Goal: Task Accomplishment & Management: Manage account settings

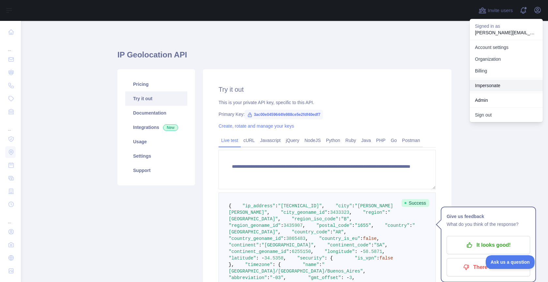
click at [498, 86] on link "Impersonate" at bounding box center [506, 86] width 73 height 12
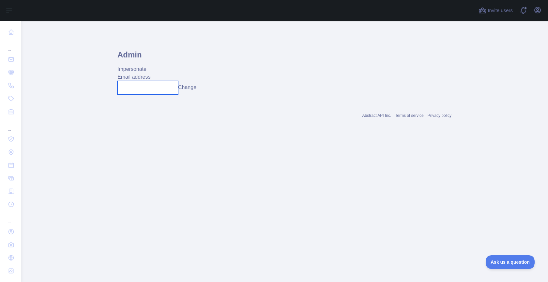
click at [158, 89] on input "text" at bounding box center [148, 88] width 61 height 14
paste input "**********"
type input "**********"
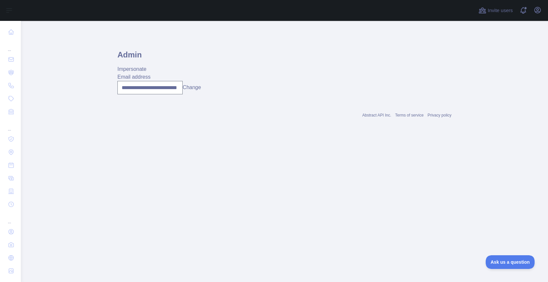
click at [193, 88] on button "Change" at bounding box center [192, 88] width 18 height 8
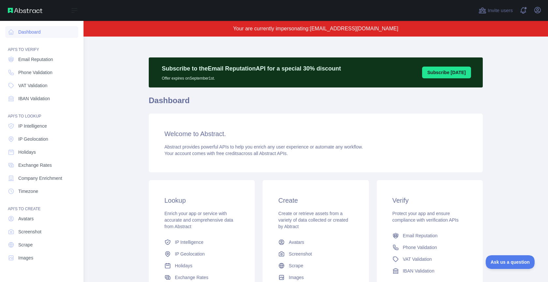
click at [73, 16] on div "Open sidebar" at bounding box center [42, 10] width 84 height 21
click at [73, 14] on icon at bounding box center [75, 11] width 8 height 8
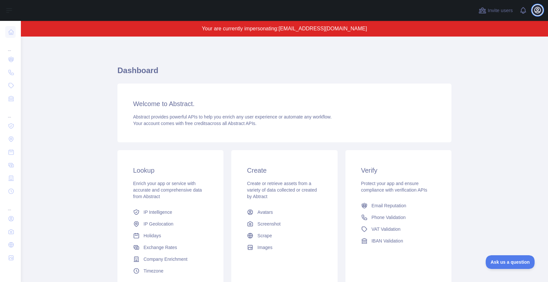
click at [536, 8] on icon "button" at bounding box center [538, 10] width 6 height 6
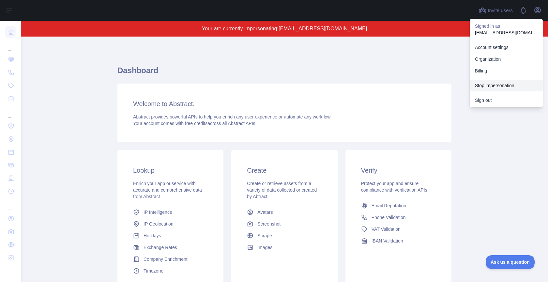
click at [497, 85] on button "Stop impersonation" at bounding box center [506, 86] width 73 height 12
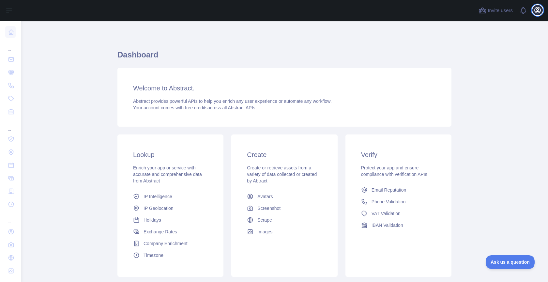
click at [539, 11] on icon "button" at bounding box center [538, 10] width 8 height 8
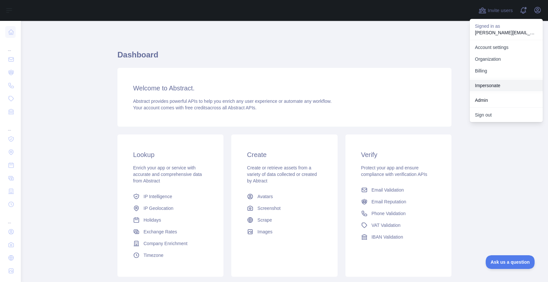
click at [489, 85] on link "Impersonate" at bounding box center [506, 86] width 73 height 12
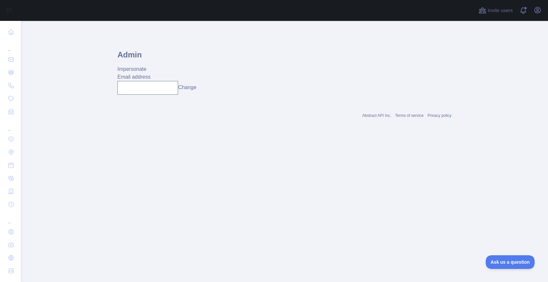
click at [157, 80] on div "Email address Change" at bounding box center [285, 84] width 334 height 22
click at [155, 84] on input "text" at bounding box center [148, 88] width 61 height 14
click at [148, 87] on input "**********" at bounding box center [148, 88] width 61 height 14
click at [169, 89] on input "**********" at bounding box center [148, 88] width 61 height 14
paste input "text"
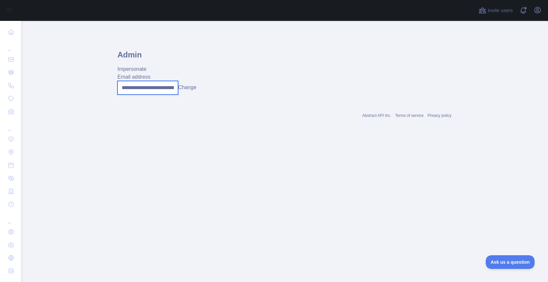
scroll to position [0, 16]
type input "**********"
click at [189, 89] on button "Change" at bounding box center [192, 88] width 18 height 8
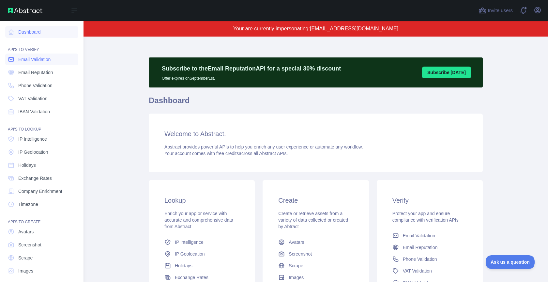
click at [32, 60] on span "Email Validation" at bounding box center [34, 59] width 32 height 7
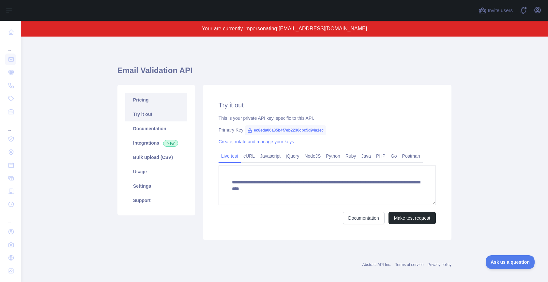
click at [169, 97] on link "Pricing" at bounding box center [156, 100] width 62 height 14
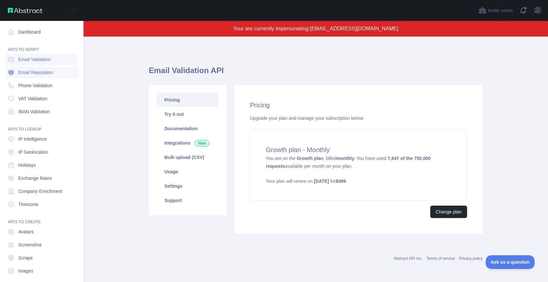
click at [30, 71] on span "Email Reputation" at bounding box center [35, 72] width 35 height 7
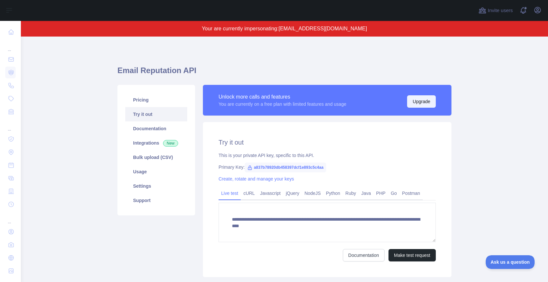
click at [412, 103] on button "Upgrade" at bounding box center [421, 101] width 29 height 12
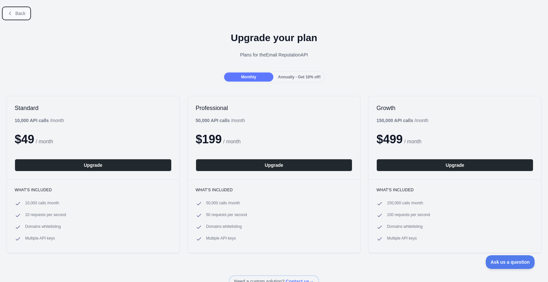
click at [19, 11] on span "Back" at bounding box center [20, 13] width 10 height 5
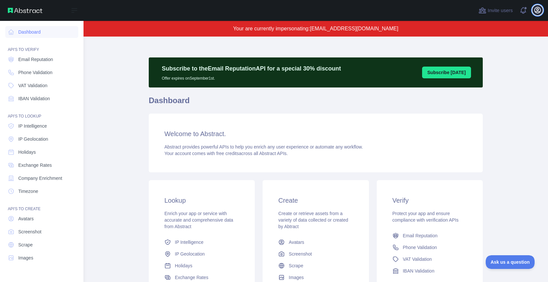
click at [539, 7] on icon "button" at bounding box center [538, 10] width 8 height 8
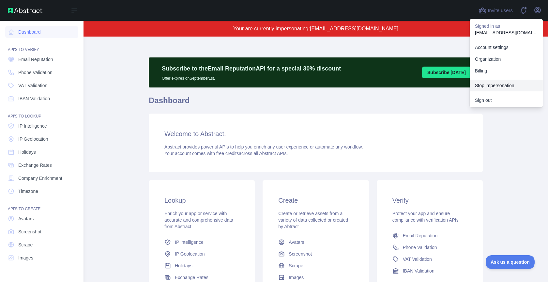
click at [488, 82] on button "Stop impersonation" at bounding box center [506, 86] width 73 height 12
